Goal: Task Accomplishment & Management: Use online tool/utility

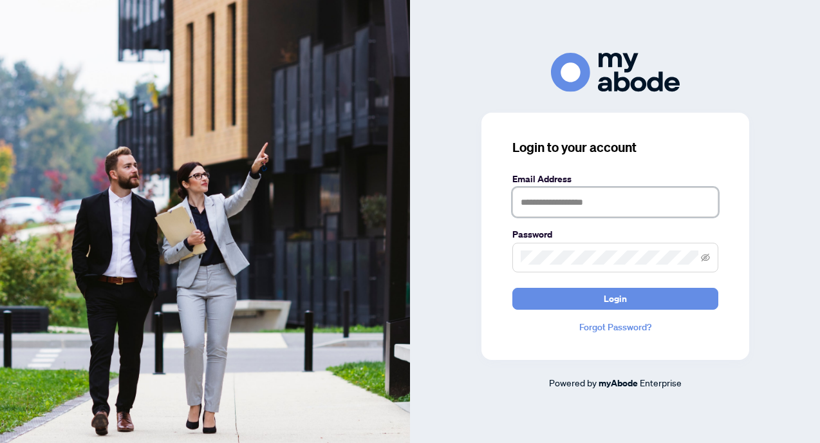
click at [532, 204] on input "text" at bounding box center [615, 202] width 206 height 30
type input "**********"
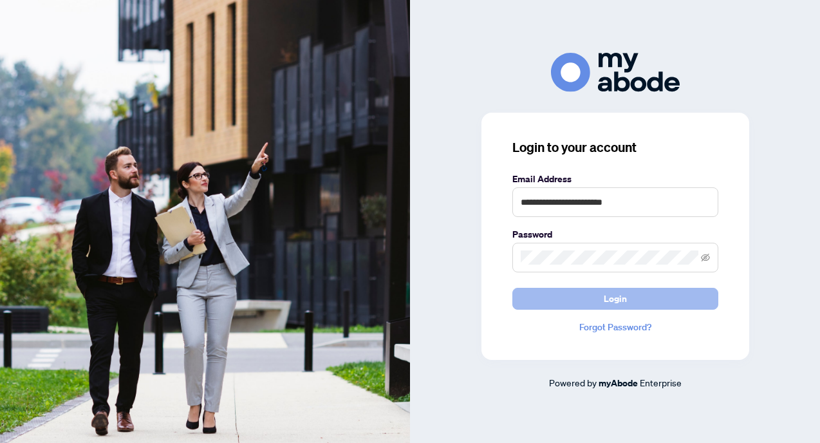
click at [617, 304] on span "Login" at bounding box center [615, 298] width 23 height 21
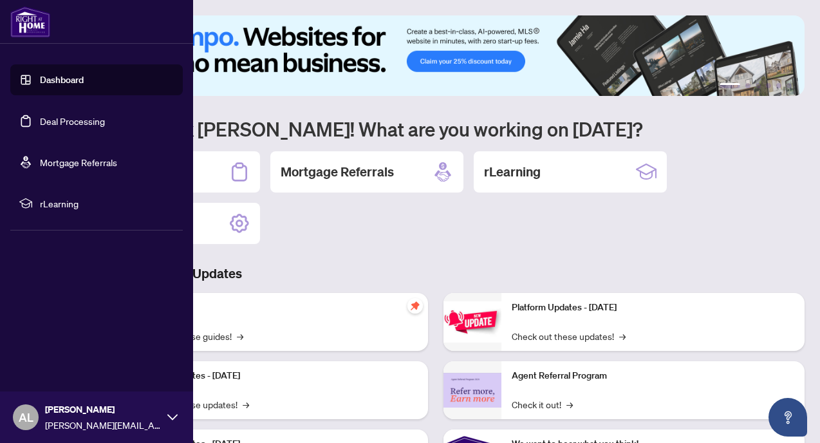
click at [40, 122] on link "Deal Processing" at bounding box center [72, 121] width 65 height 12
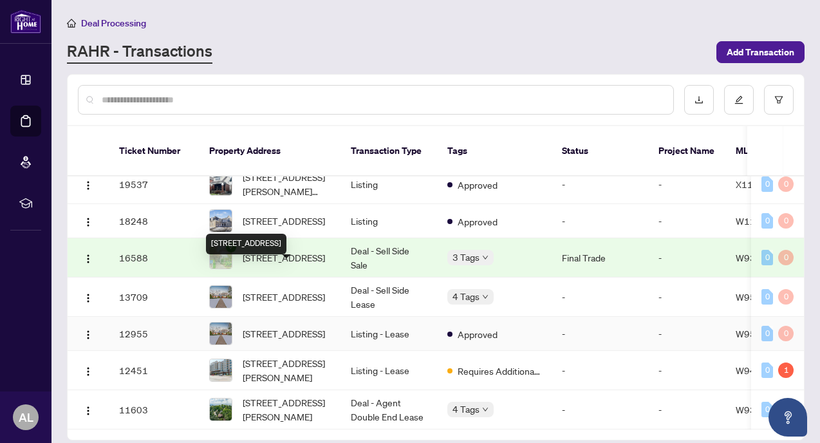
scroll to position [1163, 0]
click at [158, 98] on input "text" at bounding box center [382, 100] width 561 height 14
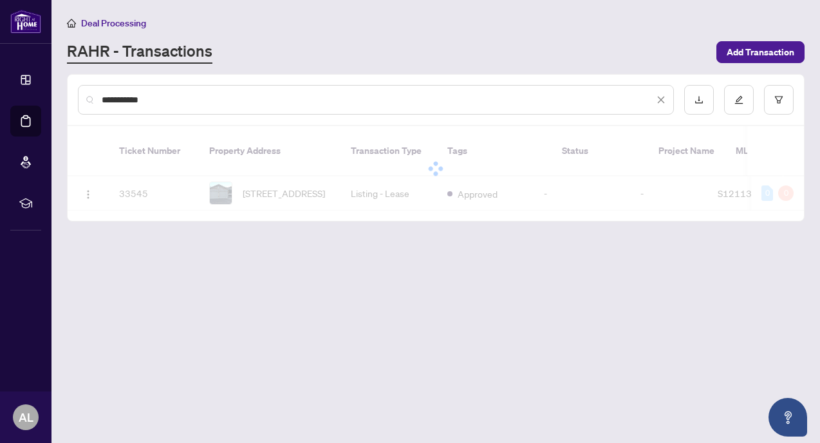
scroll to position [0, 0]
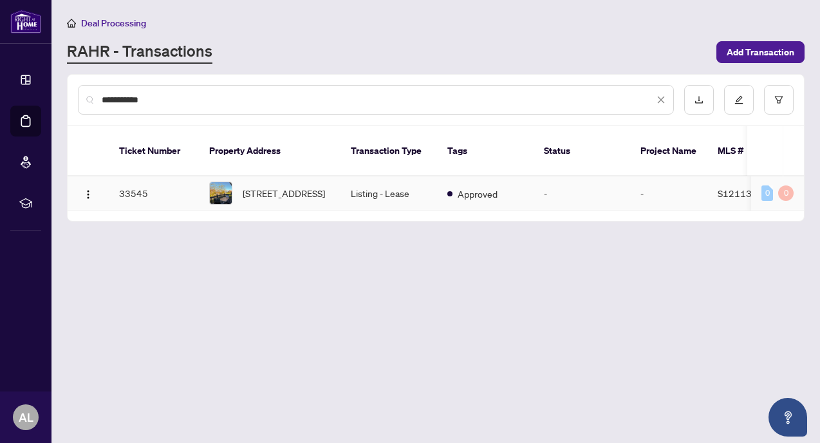
type input "**********"
click at [399, 180] on td "Listing - Lease" at bounding box center [388, 193] width 97 height 34
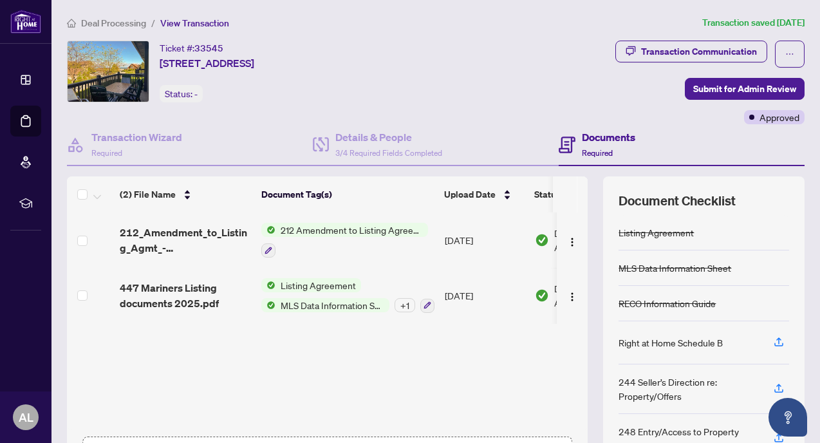
scroll to position [95, 0]
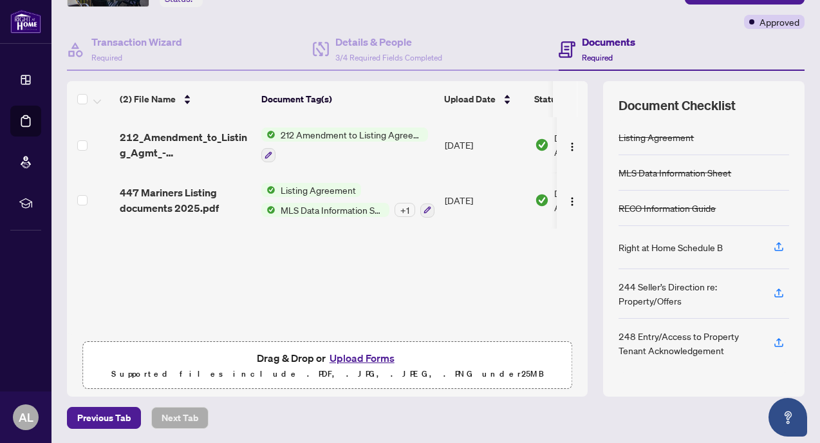
click at [359, 358] on button "Upload Forms" at bounding box center [362, 357] width 73 height 17
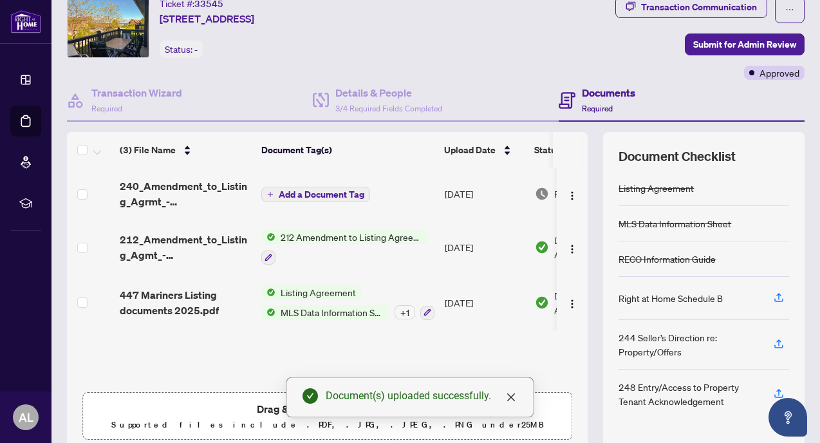
scroll to position [0, 0]
